Goal: Navigation & Orientation: Find specific page/section

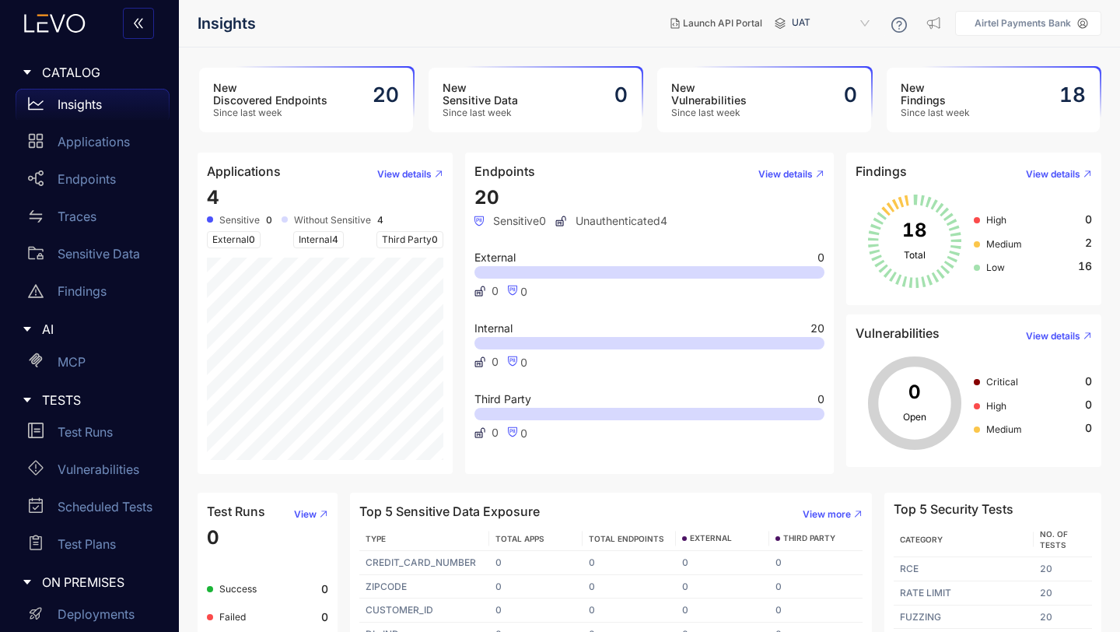
scroll to position [54, 0]
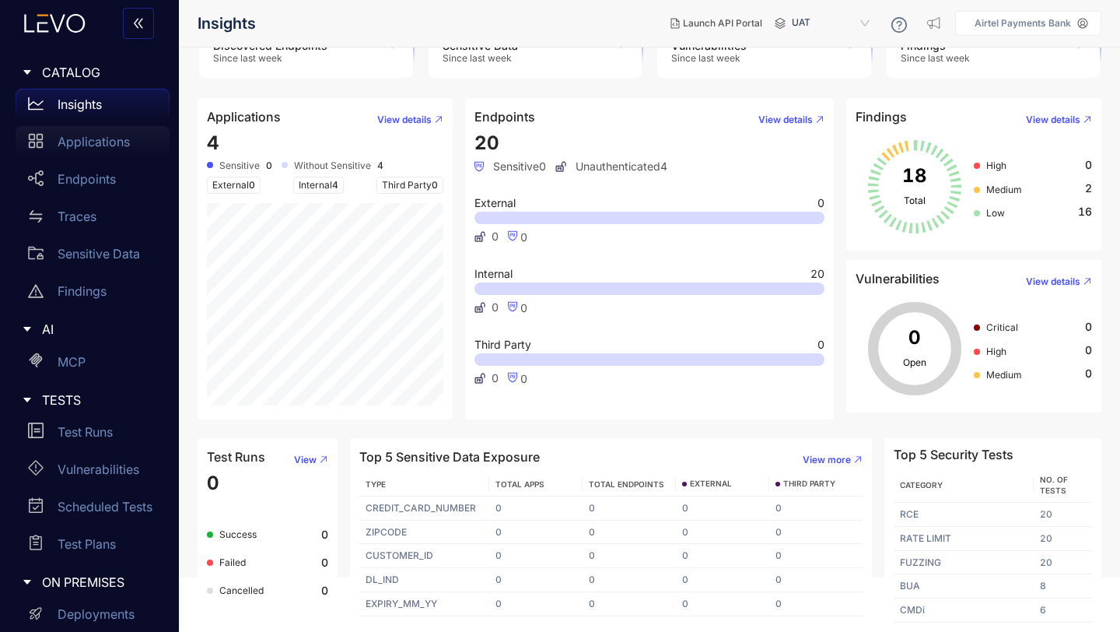
click at [83, 142] on p "Applications" at bounding box center [94, 142] width 72 height 14
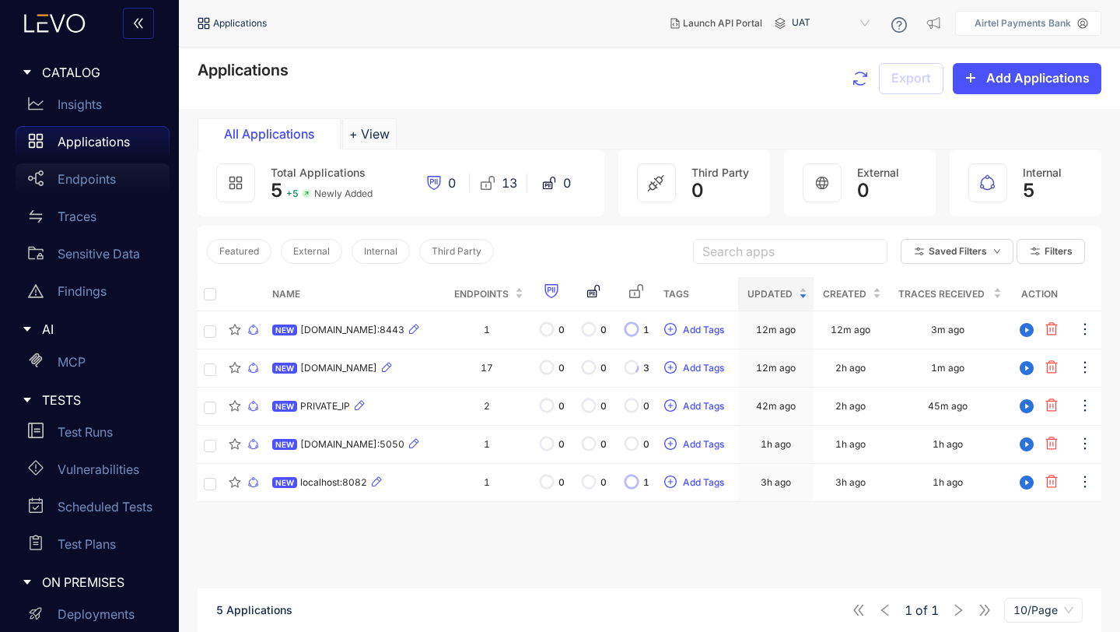
click at [91, 173] on p "Endpoints" at bounding box center [87, 179] width 58 height 14
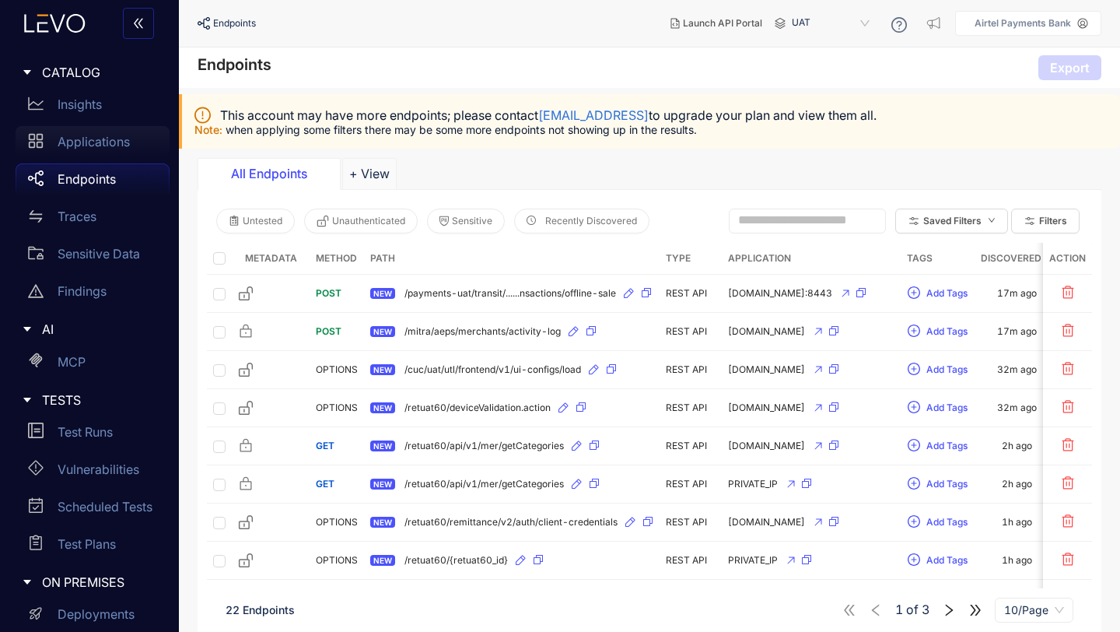
click at [90, 142] on p "Applications" at bounding box center [94, 142] width 72 height 14
